Goal: Task Accomplishment & Management: Manage account settings

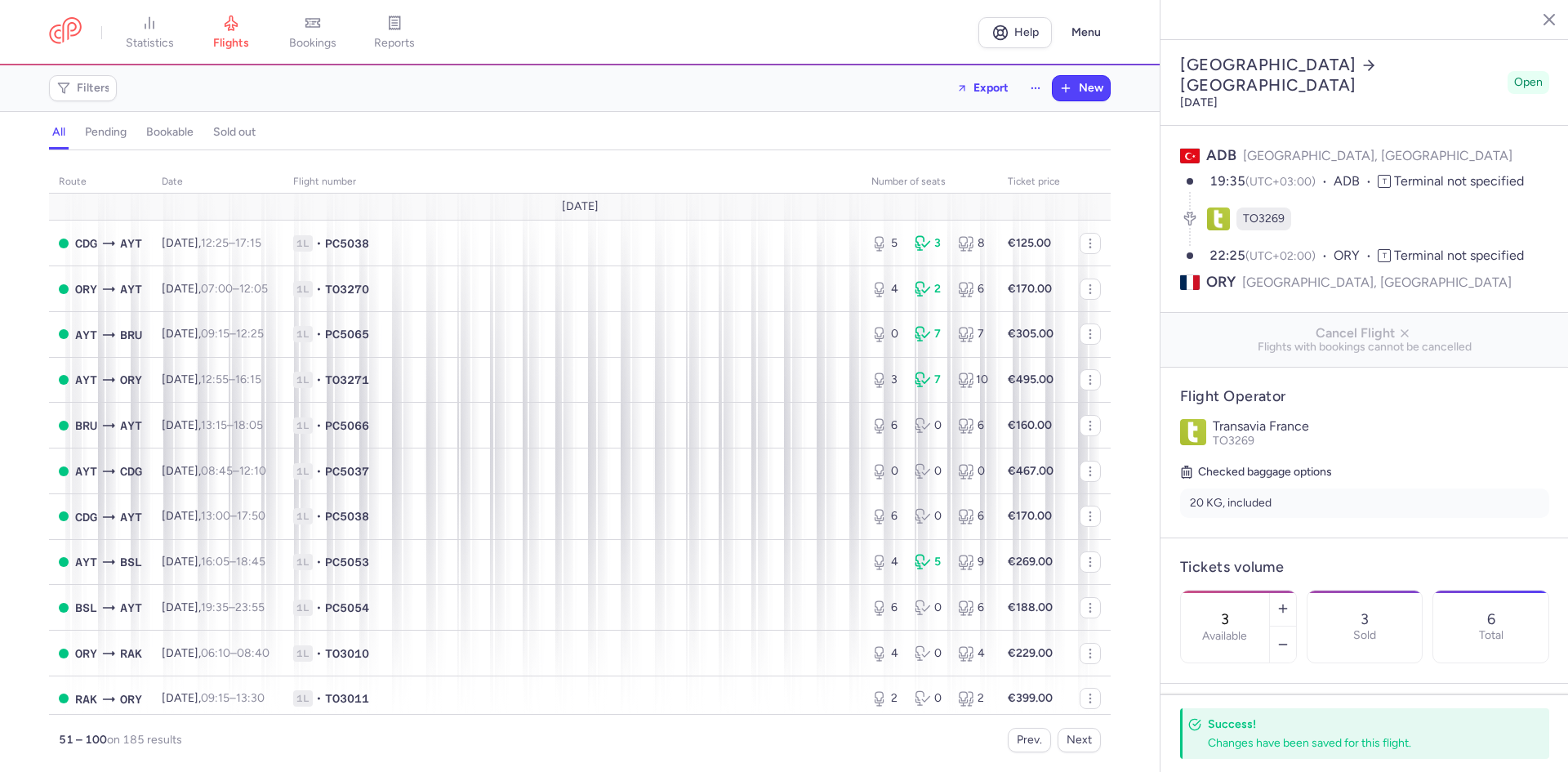
select select "days"
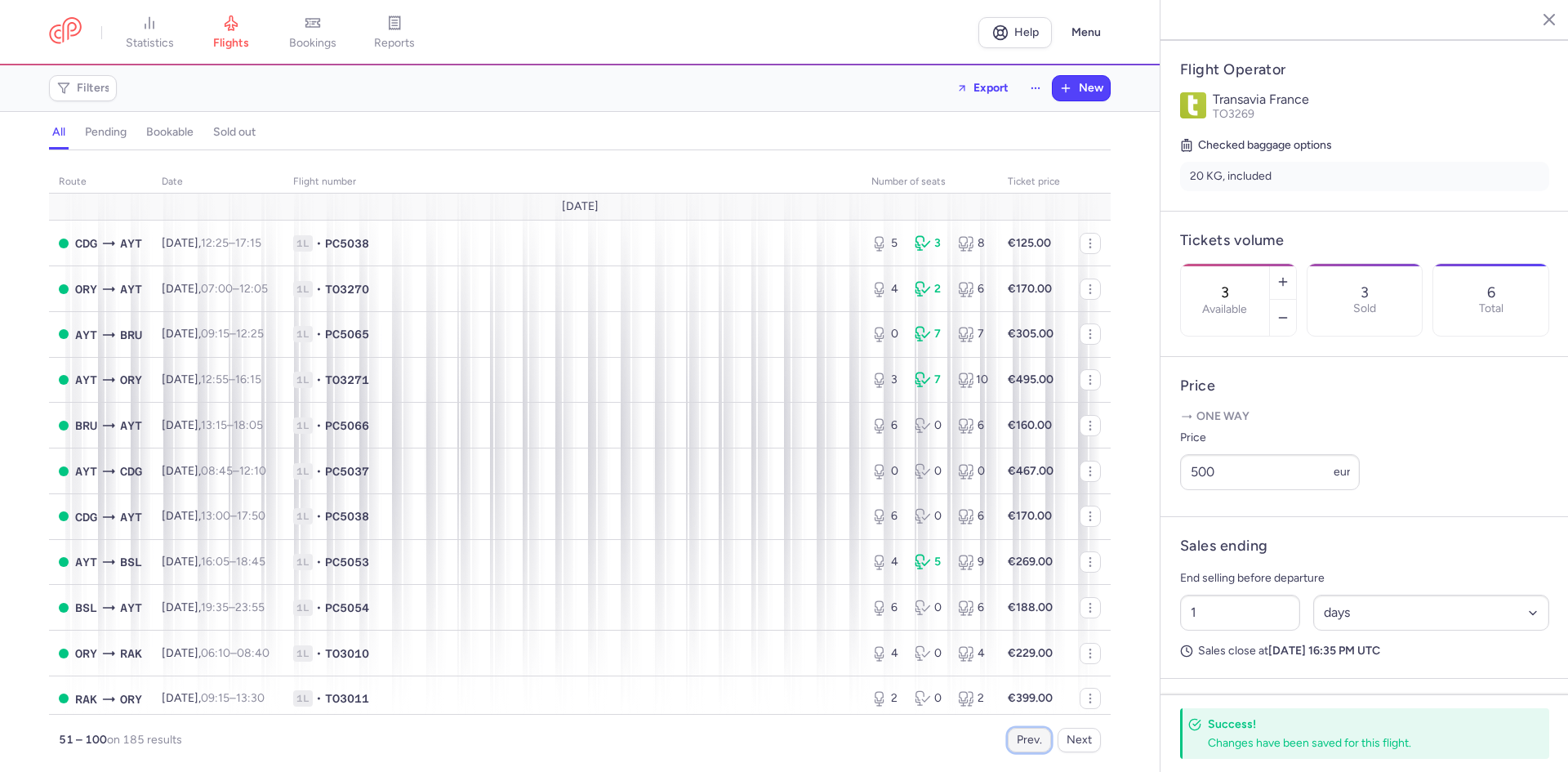
click at [1027, 738] on button "Prev." at bounding box center [1029, 740] width 43 height 25
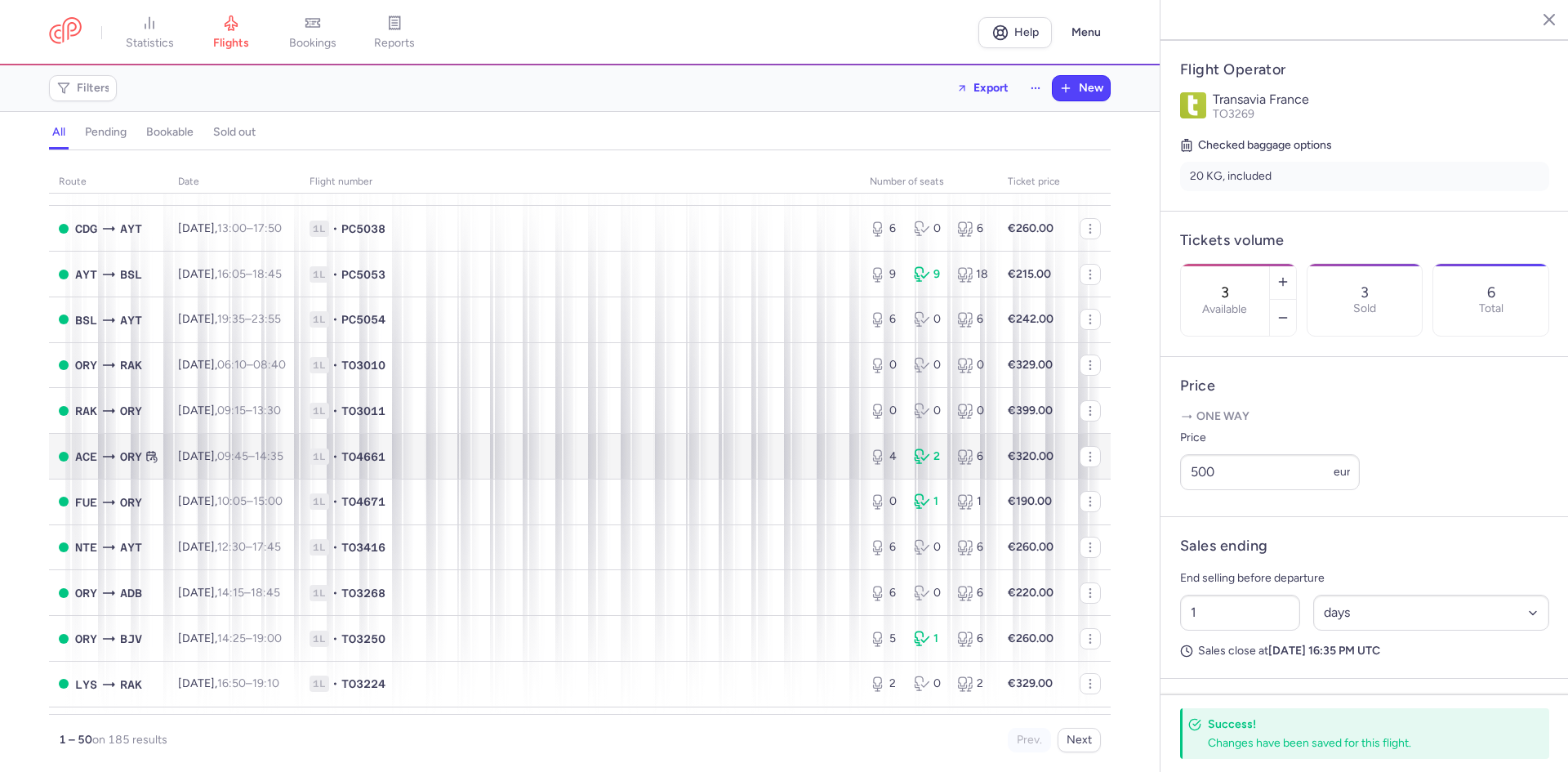
scroll to position [408, 0]
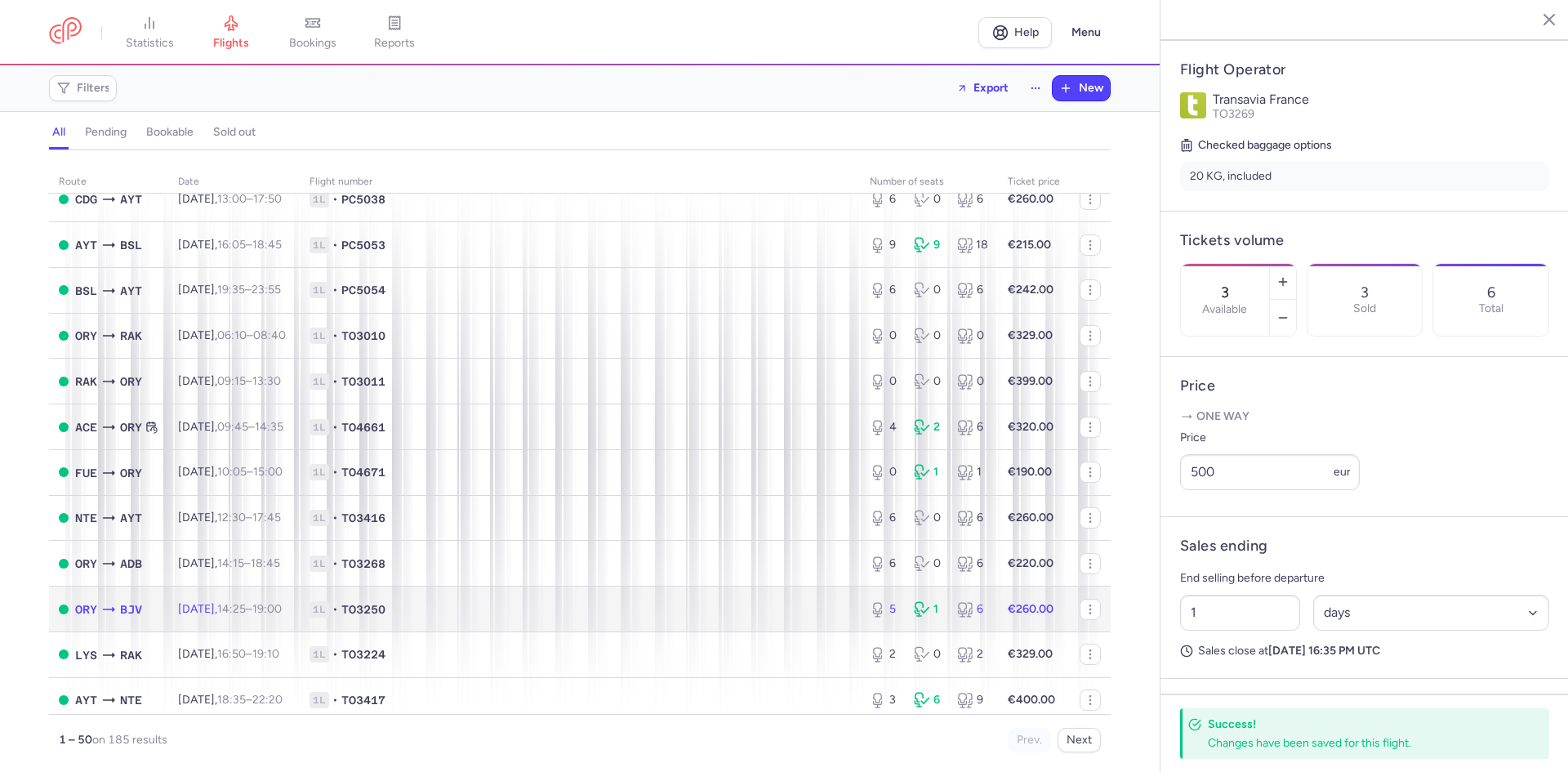
click at [502, 607] on span "1L • TO3250" at bounding box center [580, 609] width 541 height 16
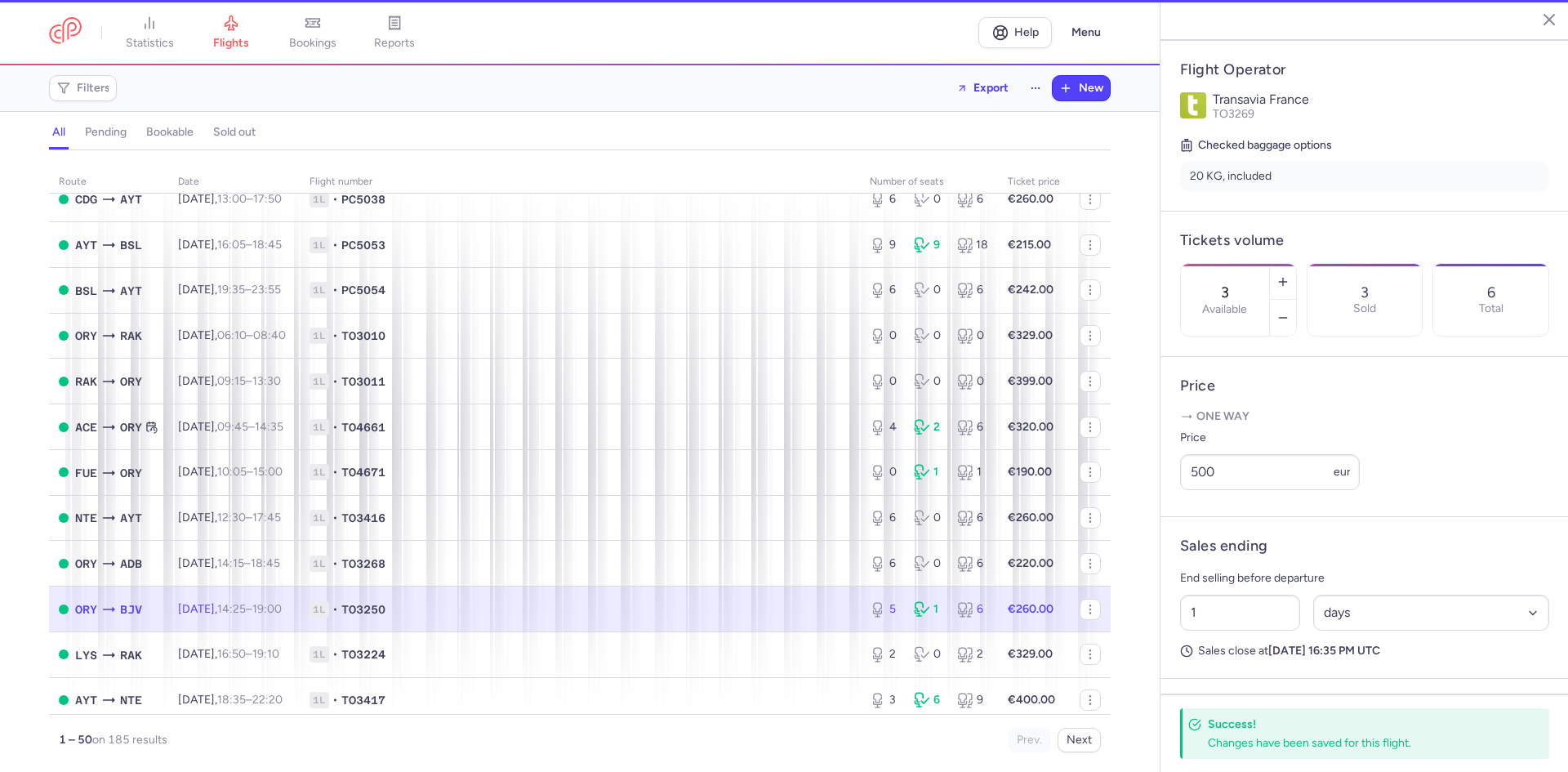
type input "5"
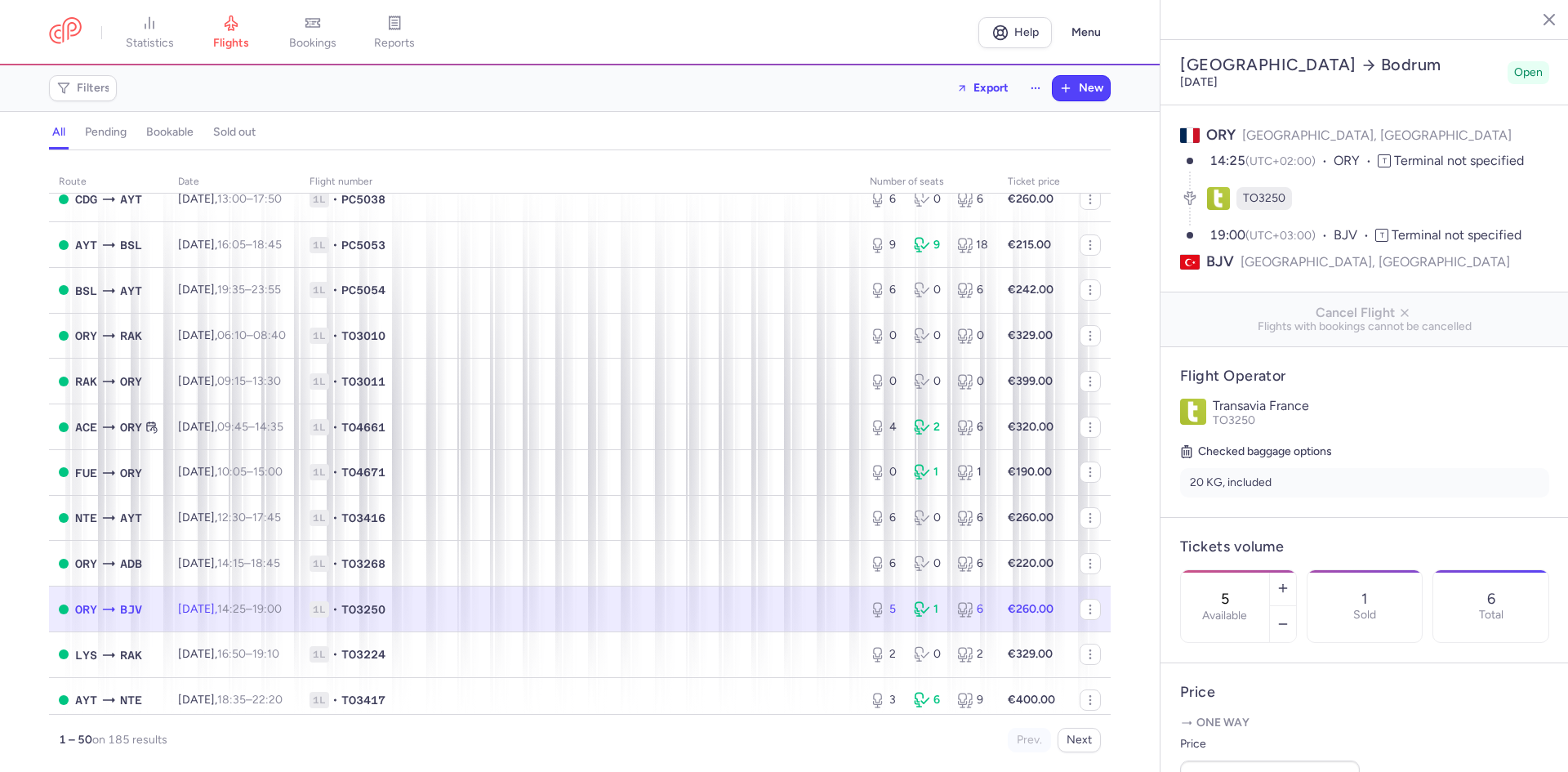
click at [1537, 18] on line "button" at bounding box center [1537, 19] width 9 height 9
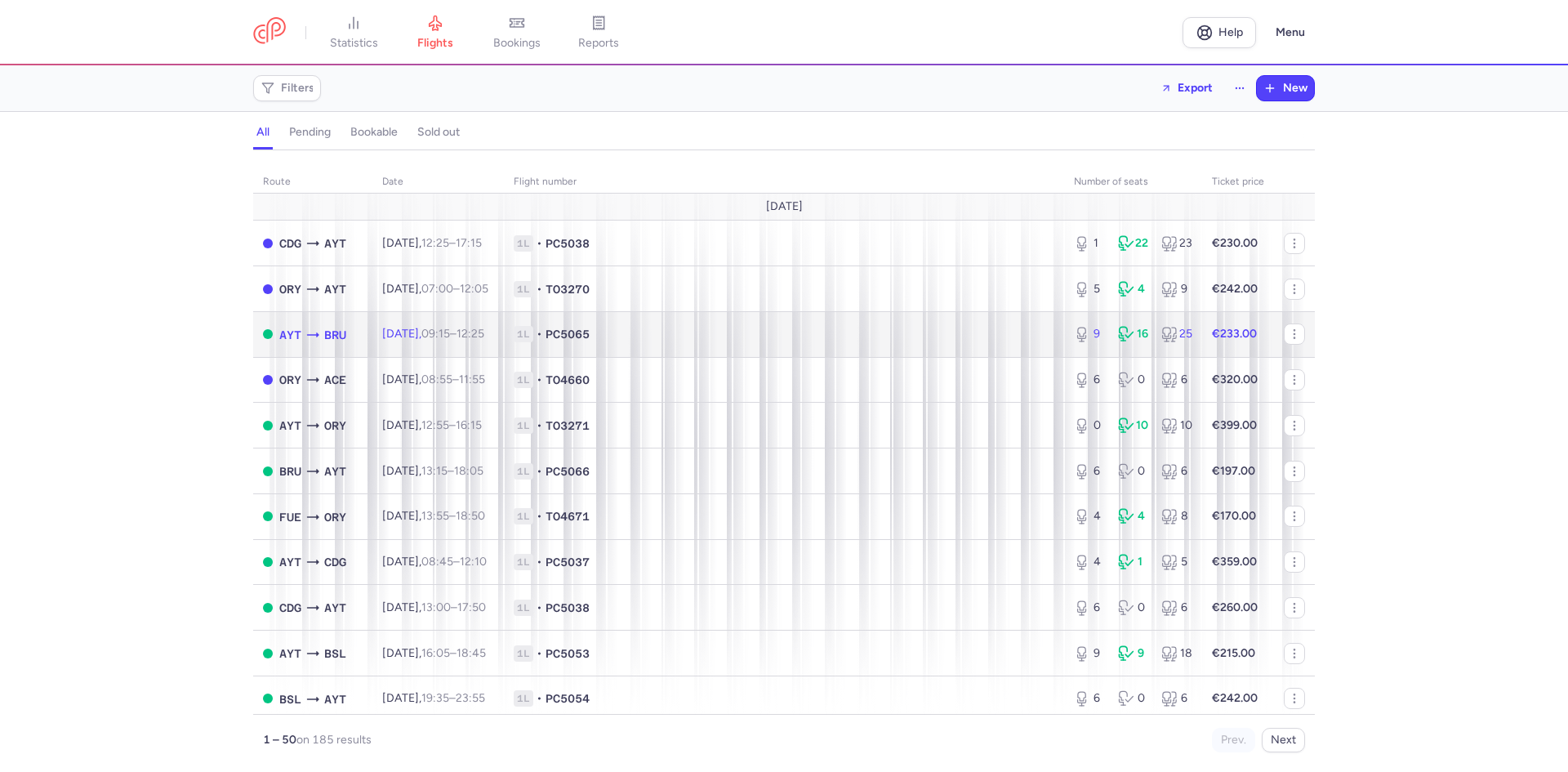
click at [875, 334] on span "1L • PC5065" at bounding box center [784, 334] width 541 height 16
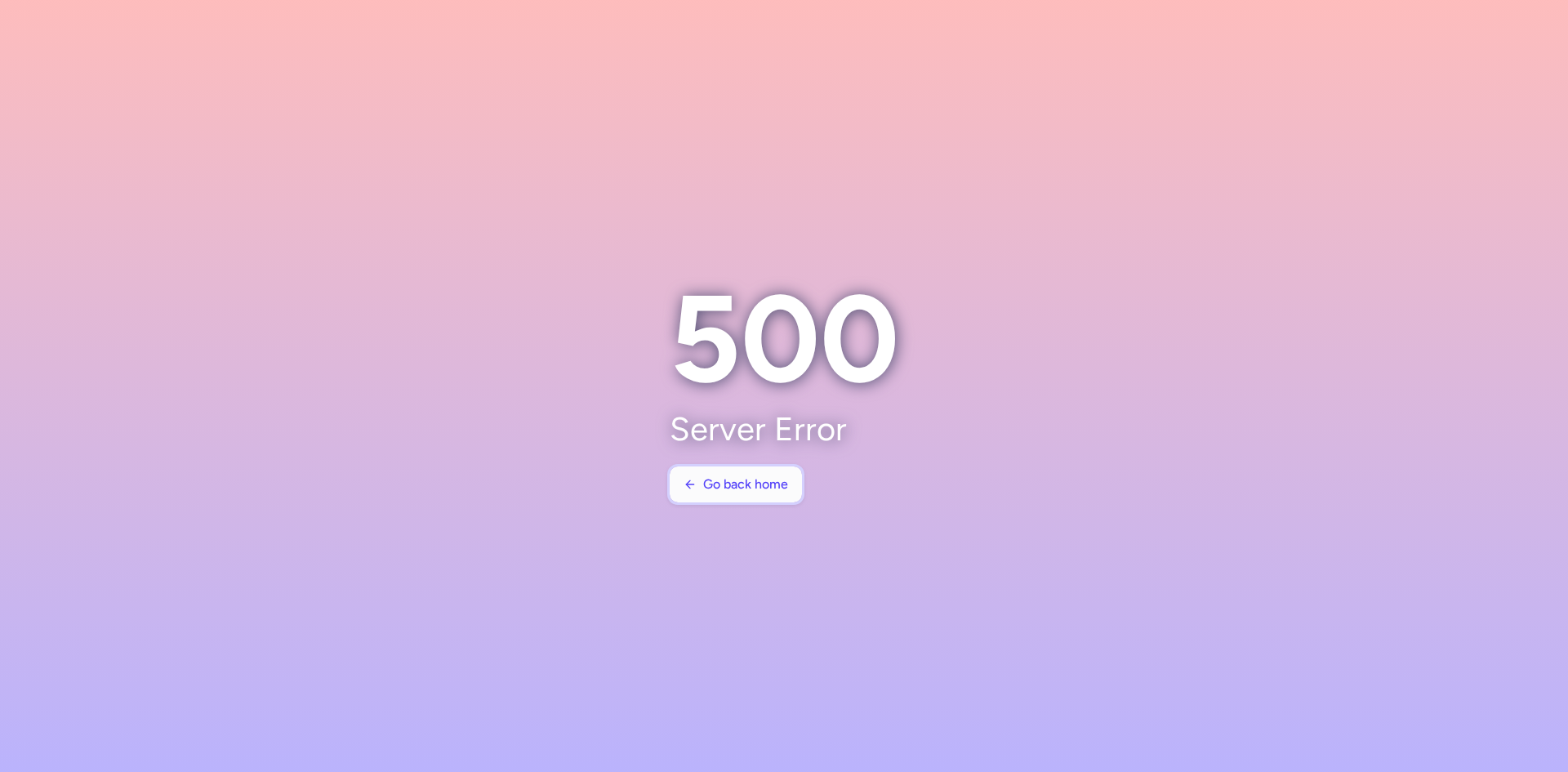
click at [730, 485] on span "Go back home" at bounding box center [745, 484] width 85 height 15
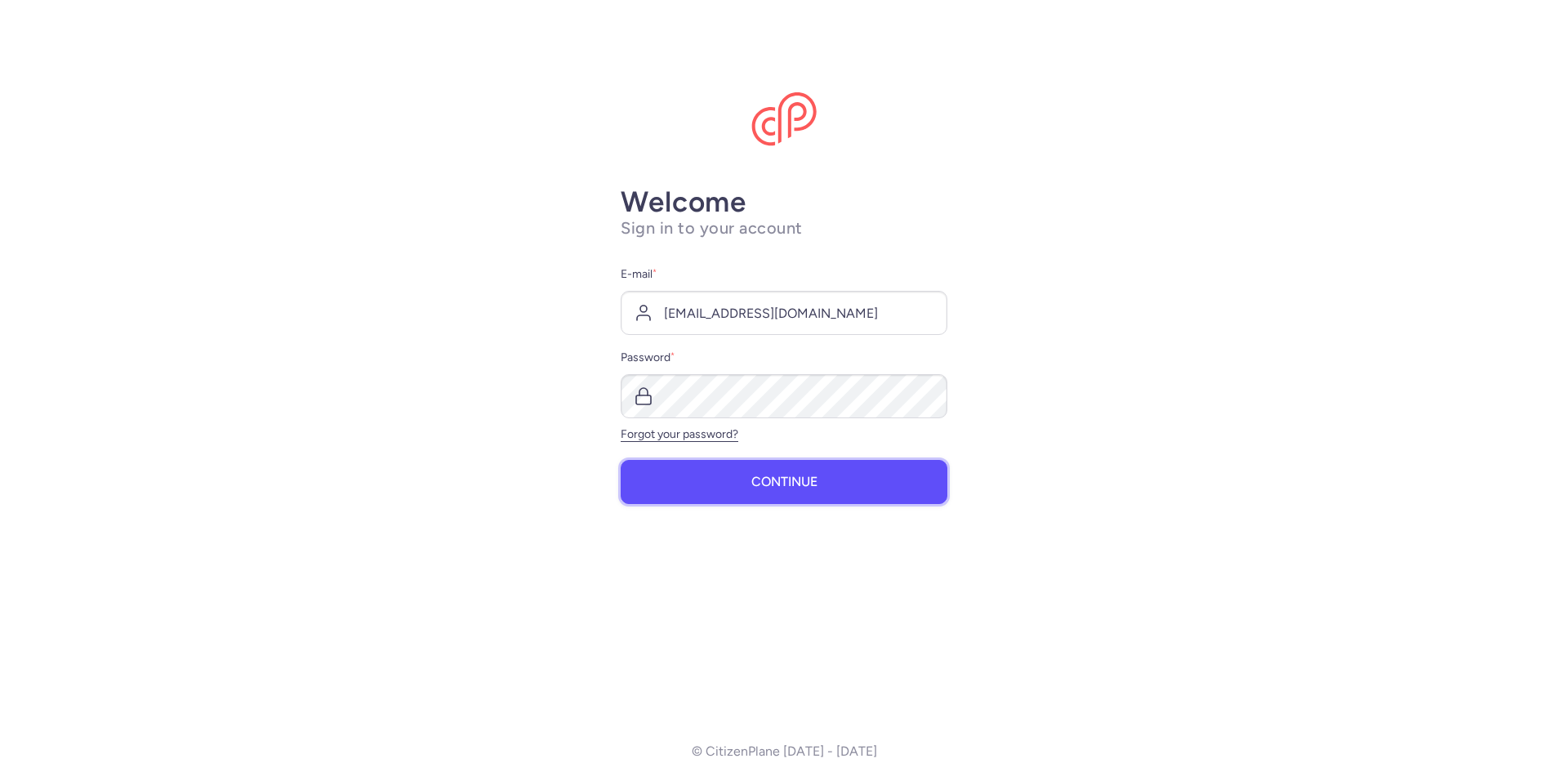
click at [778, 498] on button "Continue" at bounding box center [784, 481] width 327 height 44
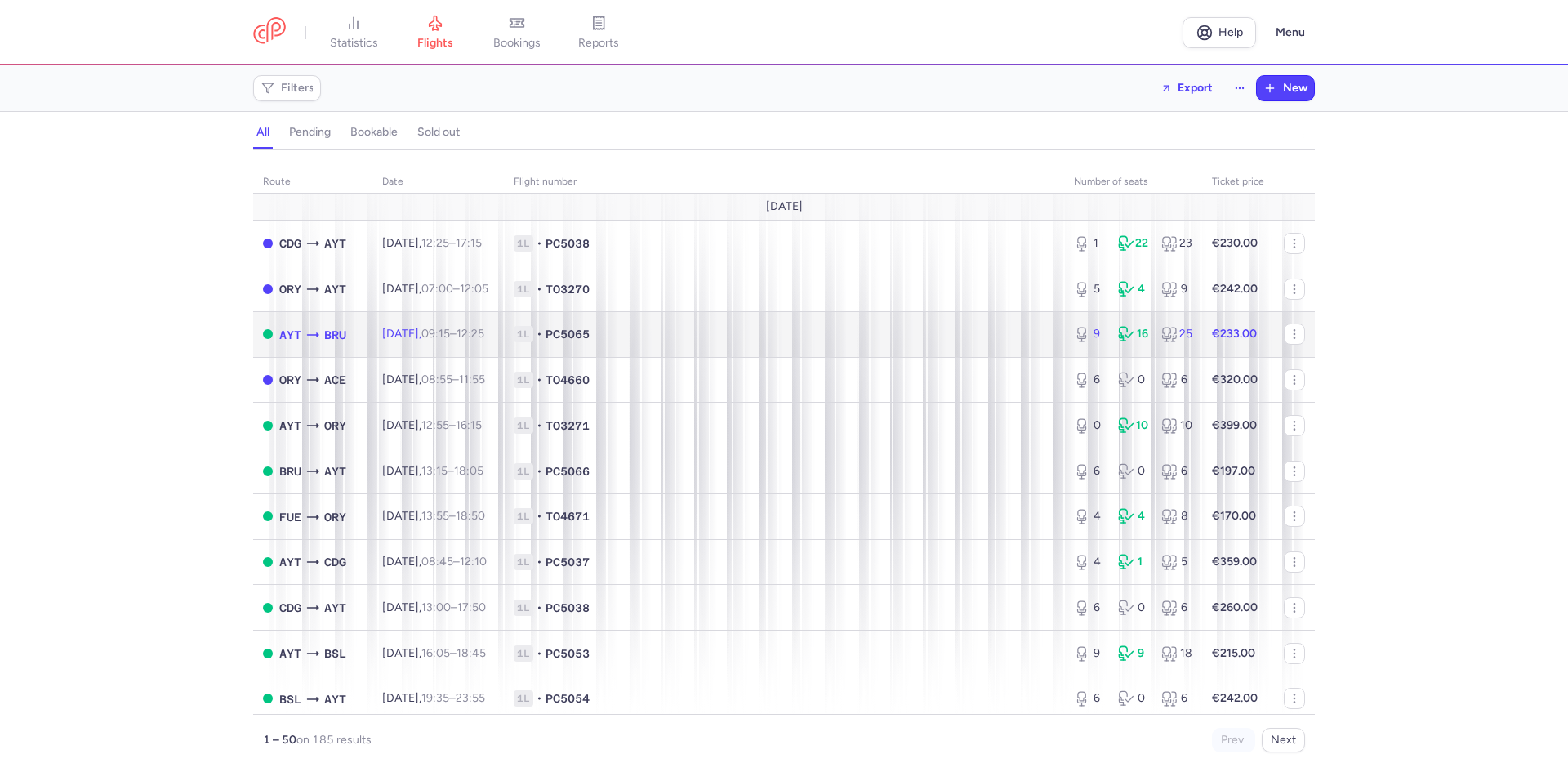
click at [763, 342] on span "1L • PC5065" at bounding box center [784, 334] width 541 height 16
select select "hours"
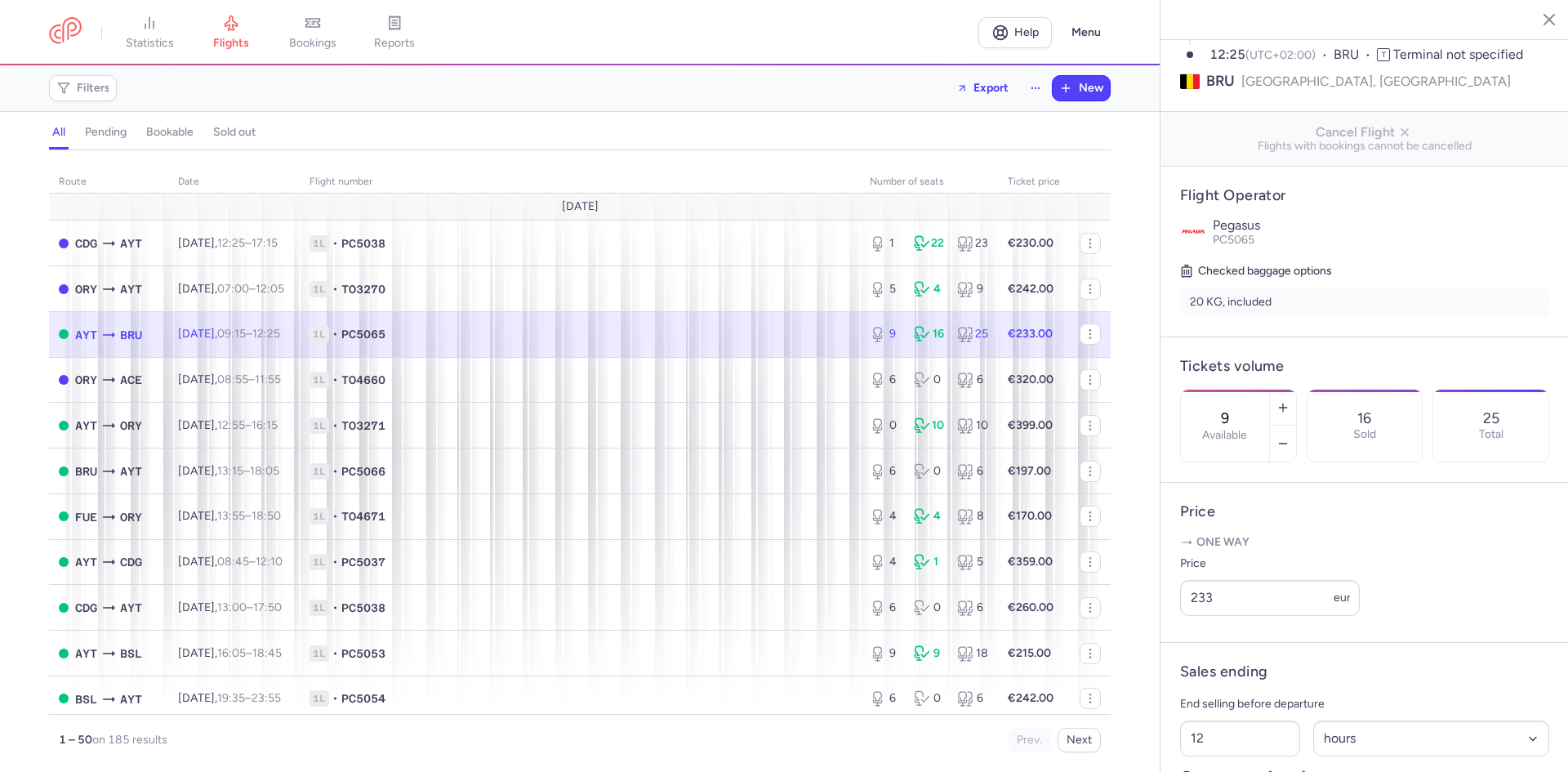
scroll to position [245, 0]
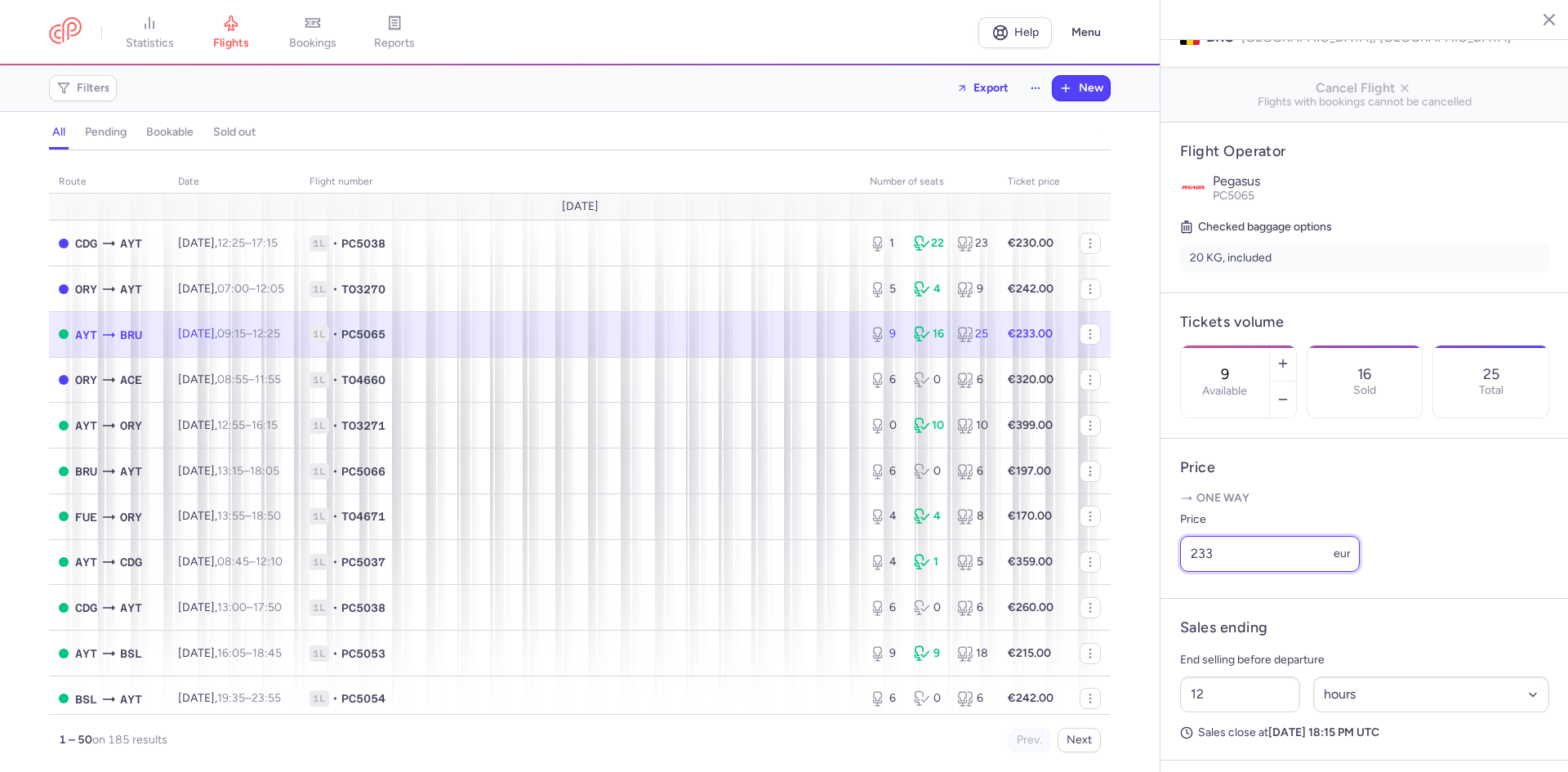
click at [1274, 572] on input "233" at bounding box center [1270, 554] width 180 height 36
click at [1273, 572] on input "233" at bounding box center [1270, 554] width 180 height 36
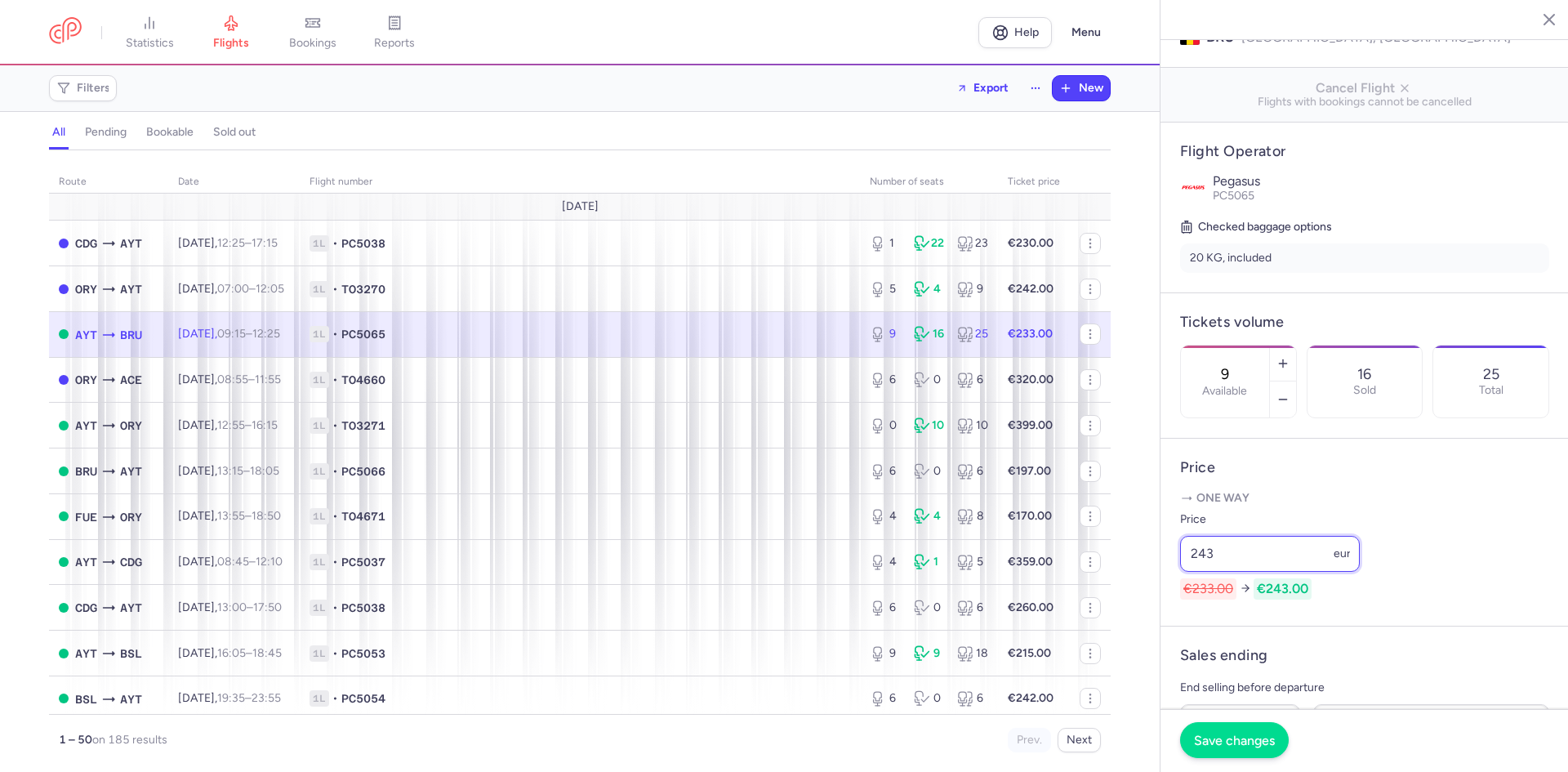
type input "243"
click at [1208, 750] on button "Save changes" at bounding box center [1234, 740] width 109 height 36
